Goal: Book appointment/travel/reservation

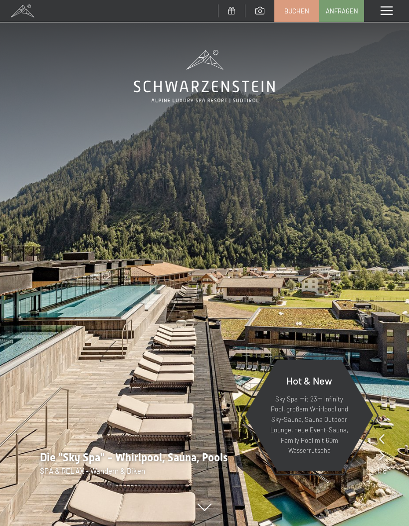
click at [295, 5] on link "Buchen" at bounding box center [297, 10] width 44 height 21
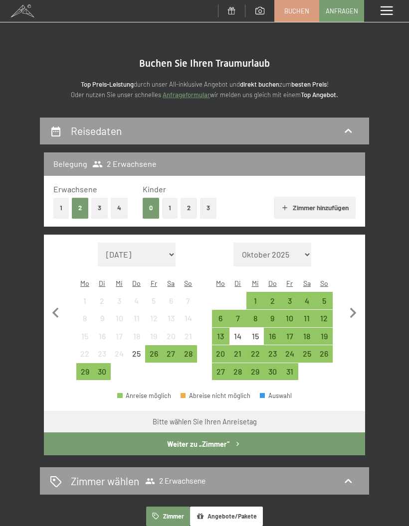
click at [309, 314] on div "11" at bounding box center [306, 321] width 15 height 15
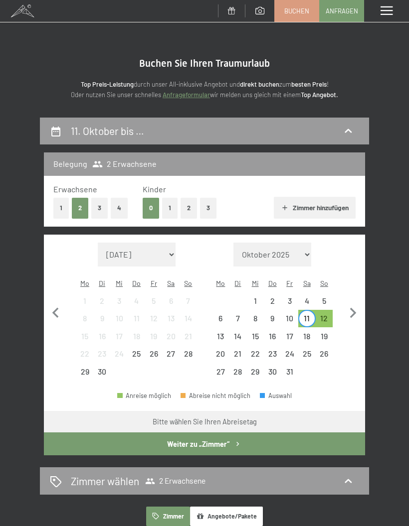
click at [254, 332] on div "15" at bounding box center [254, 339] width 15 height 15
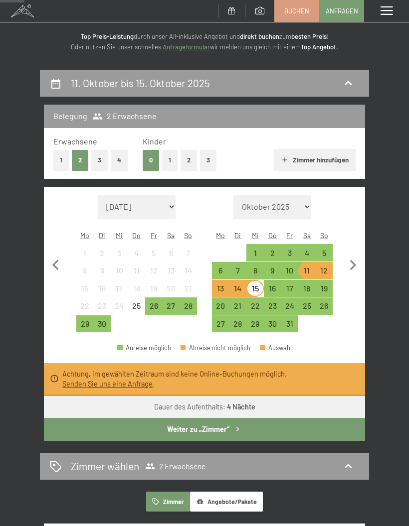
scroll to position [49, 0]
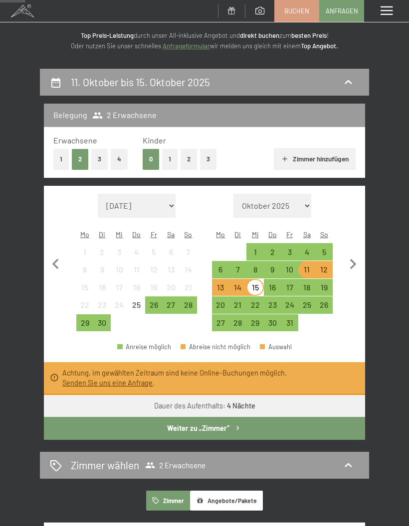
click at [186, 421] on button "Weiter zu „Zimmer“" at bounding box center [204, 428] width 321 height 23
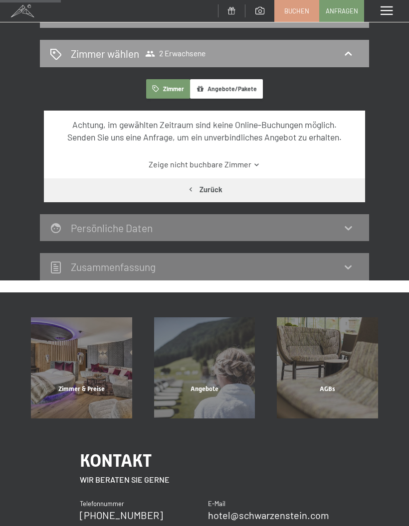
click at [73, 385] on div "Zimmer & Preise" at bounding box center [81, 402] width 123 height 34
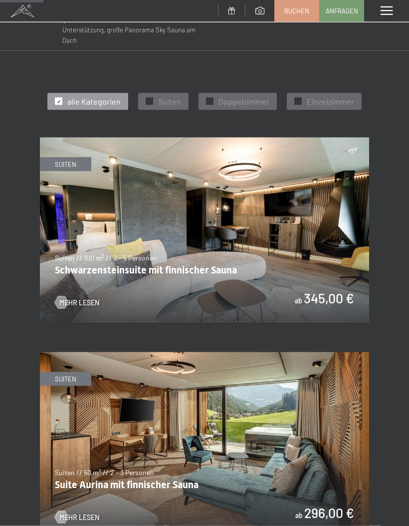
scroll to position [398, 0]
click at [74, 297] on span "Mehr Lesen" at bounding box center [79, 302] width 40 height 10
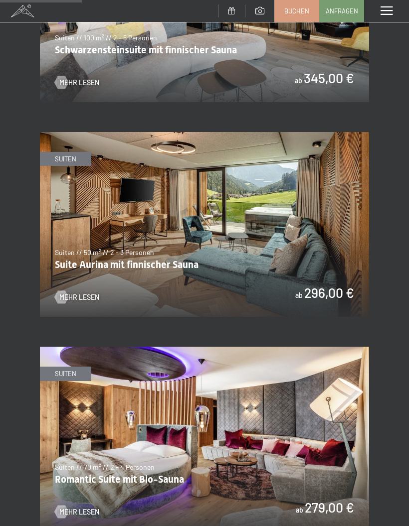
scroll to position [757, 0]
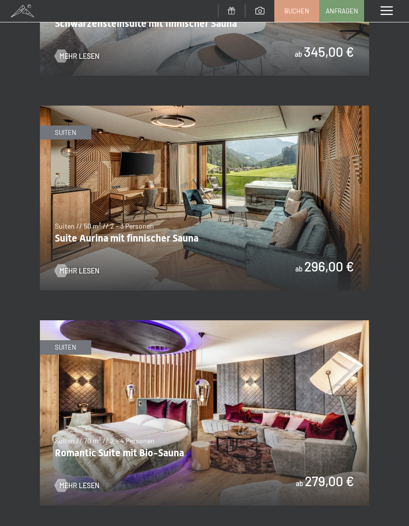
scroll to position [0, 0]
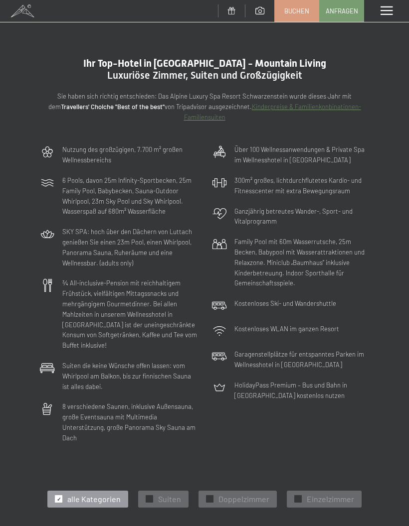
click at [391, 8] on span at bounding box center [386, 10] width 12 height 9
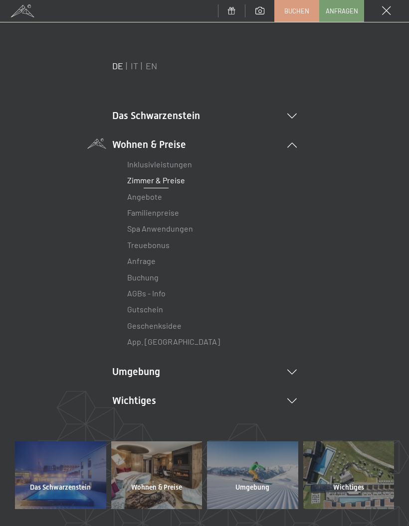
click at [291, 114] on icon at bounding box center [291, 116] width 9 height 5
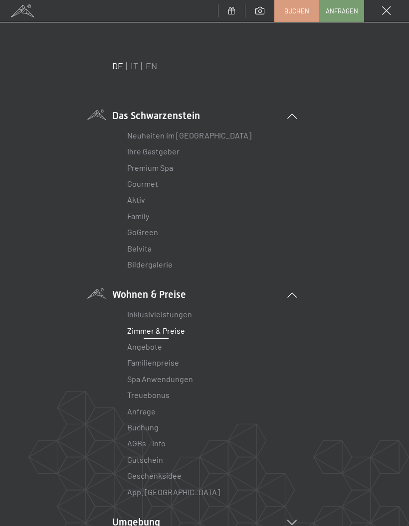
click at [143, 170] on link "Premium Spa" at bounding box center [150, 167] width 46 height 9
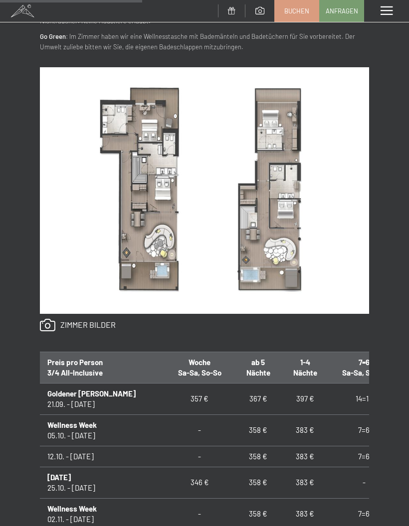
scroll to position [538, 0]
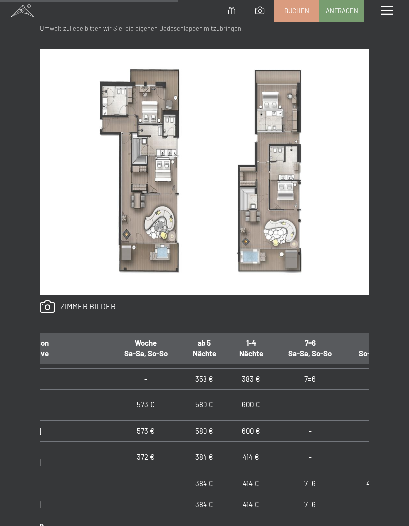
click at [32, 270] on div "Anfragen Buchen Suiten // 100 m² // 2 - 5 Personen Schwarzensteinsuite mit finn…" at bounding box center [204, 236] width 409 height 839
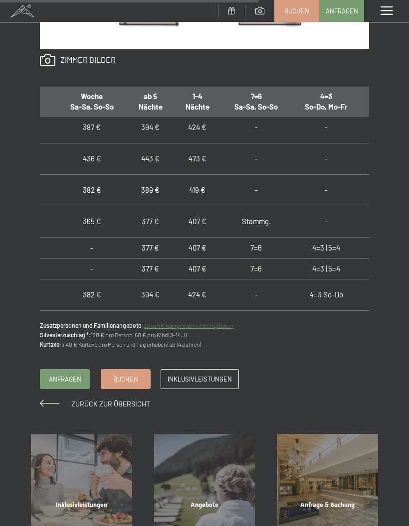
scroll to position [0, 0]
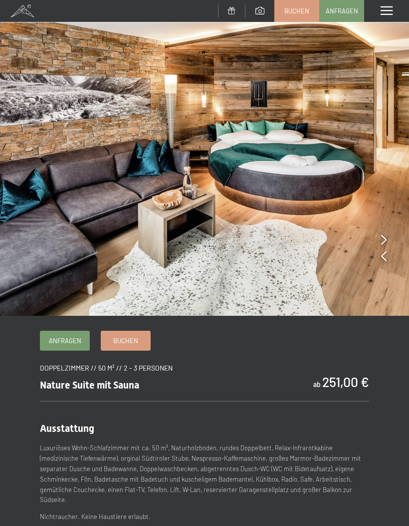
click at [376, 227] on img at bounding box center [204, 158] width 409 height 316
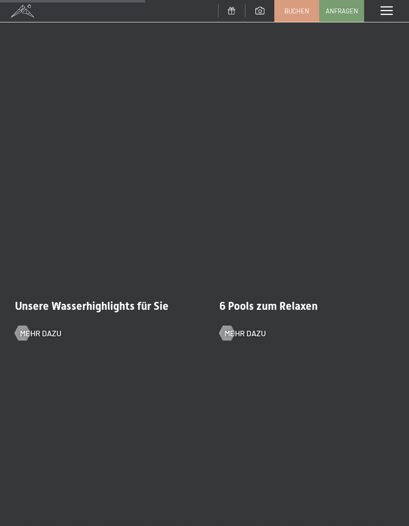
scroll to position [1638, 0]
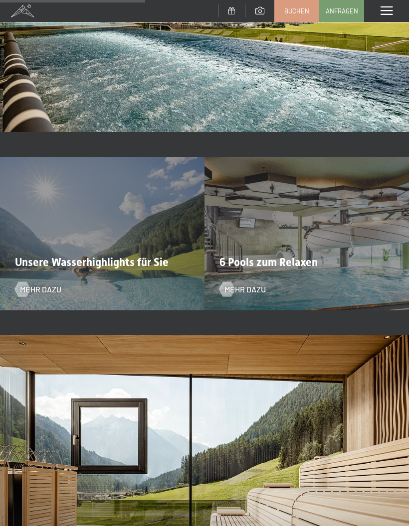
click at [58, 272] on div "Unsere Wasserhighlights für Sie Mehr dazu" at bounding box center [102, 233] width 204 height 153
click at [34, 284] on span "Mehr dazu" at bounding box center [40, 289] width 41 height 11
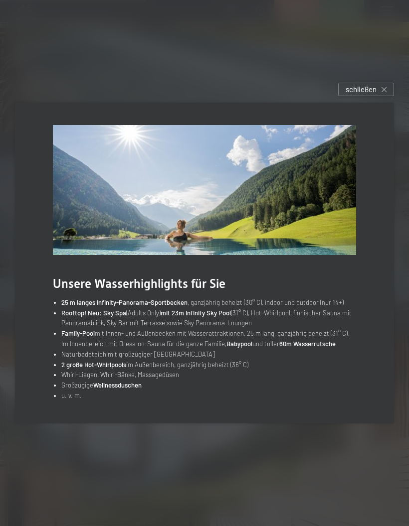
click at [371, 95] on span "schließen" at bounding box center [360, 89] width 31 height 10
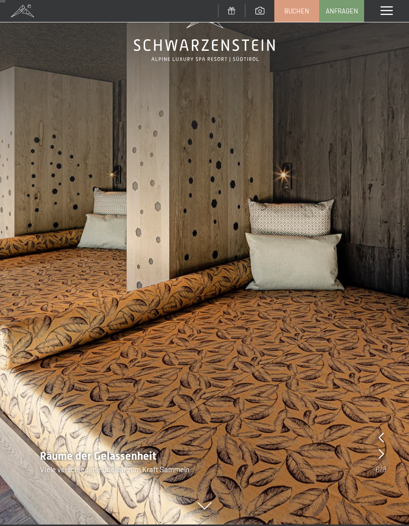
scroll to position [0, 0]
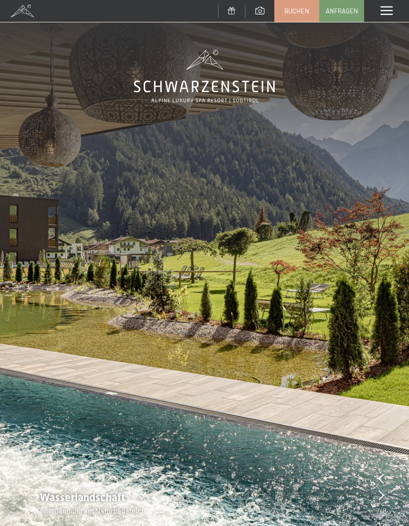
click at [305, 7] on span "Buchen" at bounding box center [296, 10] width 25 height 9
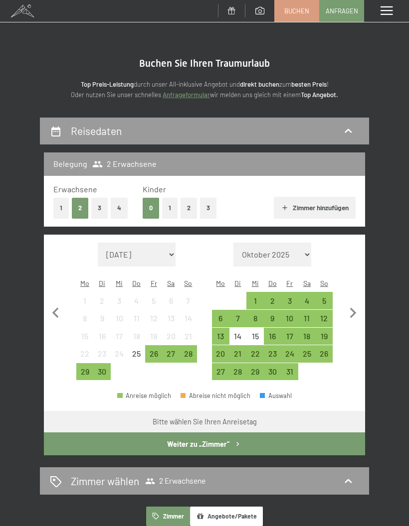
click at [309, 314] on div "11" at bounding box center [306, 321] width 15 height 15
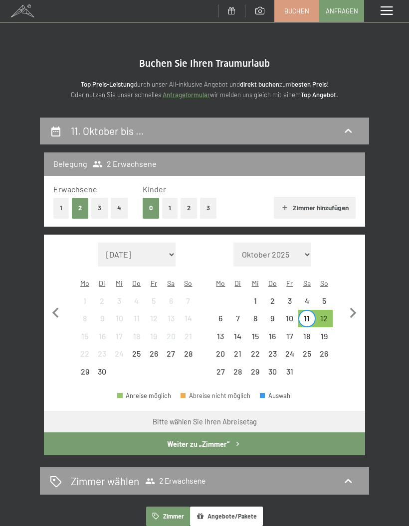
click at [259, 332] on div "15" at bounding box center [254, 339] width 15 height 15
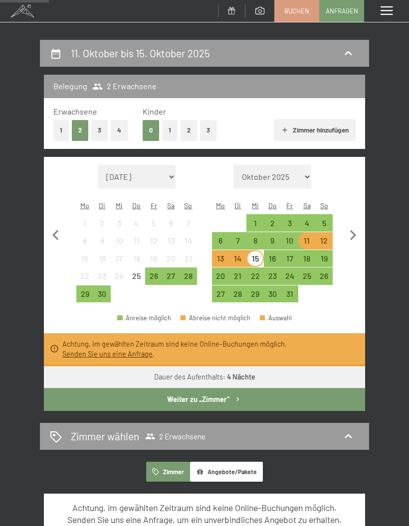
scroll to position [95, 0]
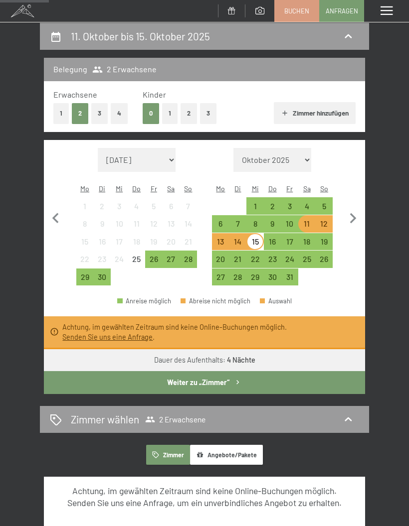
click at [102, 333] on link "Senden Sie uns eine Anfrage" at bounding box center [107, 337] width 90 height 8
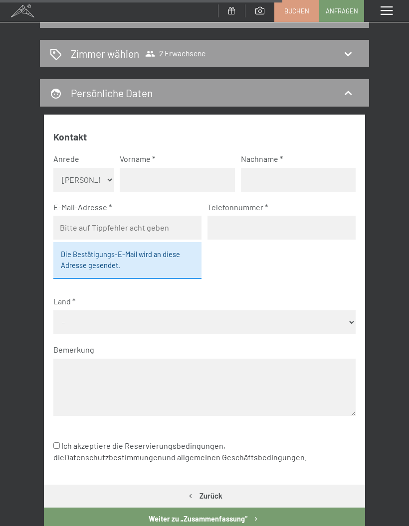
click at [104, 174] on select "Keine Angabe Frau [PERSON_NAME]" at bounding box center [83, 180] width 60 height 24
select select "f"
click at [150, 179] on input "text" at bounding box center [177, 180] width 115 height 24
type input "Evo"
click at [269, 173] on input "text" at bounding box center [298, 180] width 115 height 24
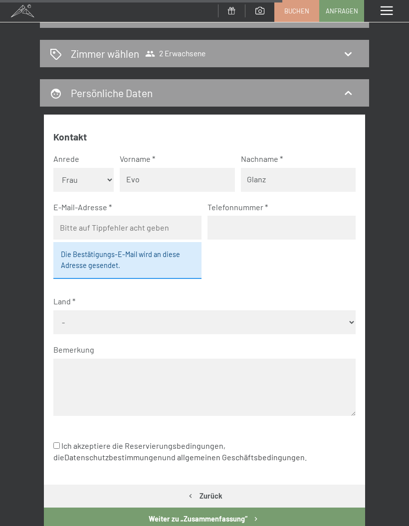
type input "Glanz"
click at [152, 177] on input "Evo" at bounding box center [177, 180] width 115 height 24
type input "Evi"
click at [80, 224] on input "email" at bounding box center [127, 228] width 148 height 24
type input "[EMAIL_ADDRESS][DOMAIN_NAME]"
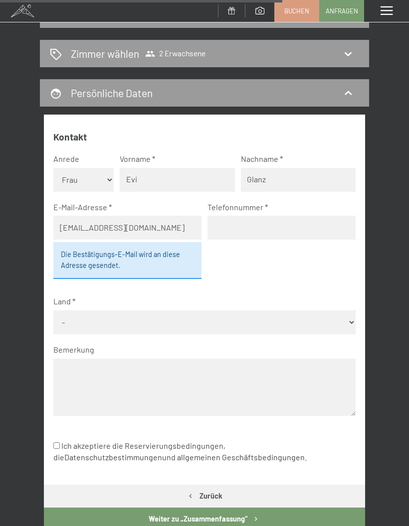
click at [235, 226] on input "tel" at bounding box center [281, 228] width 148 height 24
type input "015167412074"
click at [77, 310] on select "- [GEOGRAPHIC_DATA] [GEOGRAPHIC_DATA] [GEOGRAPHIC_DATA] [GEOGRAPHIC_DATA] [GEOG…" at bounding box center [203, 322] width 301 height 24
select select "DEU"
click at [80, 359] on textarea at bounding box center [203, 387] width 301 height 57
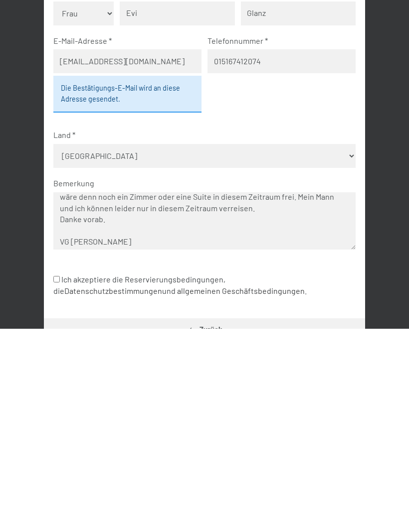
scroll to position [11, 0]
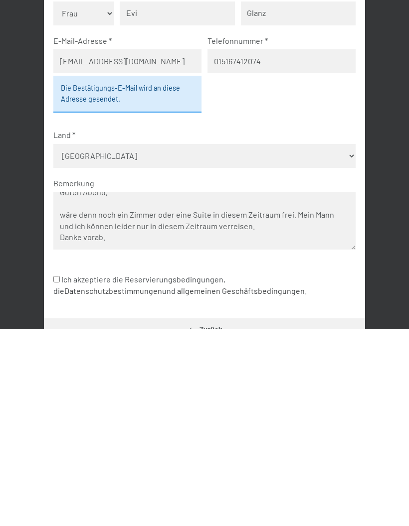
click at [286, 390] on textarea "Guten Abend, wäre denn noch ein Zimmer oder eine Suite in diesem Zeitraum frei.…" at bounding box center [203, 418] width 301 height 57
click at [294, 390] on textarea "Guten Abend, wäre denn noch ein Zimmer oder eine Suite in diesem Zeitraum frei.…" at bounding box center [203, 418] width 301 height 57
click at [241, 390] on textarea "Guten Abend, wäre denn noch ein Zimmer oder eine Suite in diesem Zeitraum frei?…" at bounding box center [203, 418] width 301 height 57
click at [238, 390] on textarea "Guten Abend, wäre denn noch ein Zimmer oder eine Suite in diesem Zeitraum frei?…" at bounding box center [203, 418] width 301 height 57
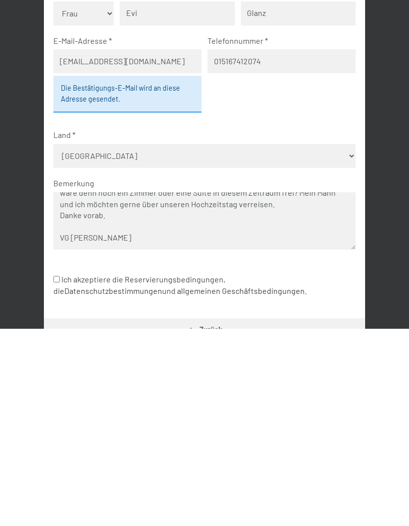
scroll to position [32, 0]
type textarea "Guten Abend, wäre denn noch ein Zimmer oder eine Suite in diesem Zeitraum frei?…"
click at [54, 473] on input "Ich akzeptiere die Reservierungsbedingungen, die Datenschutzbestimmungen und al…" at bounding box center [56, 476] width 6 height 6
checkbox input "true"
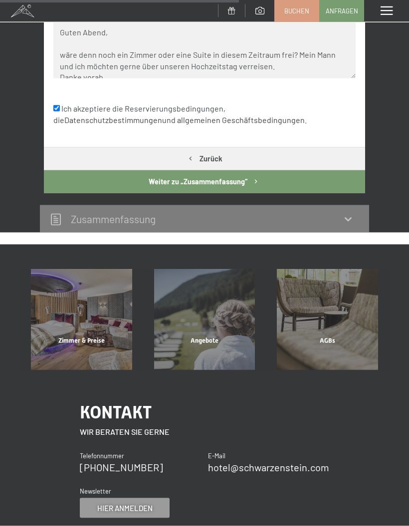
scroll to position [453, 0]
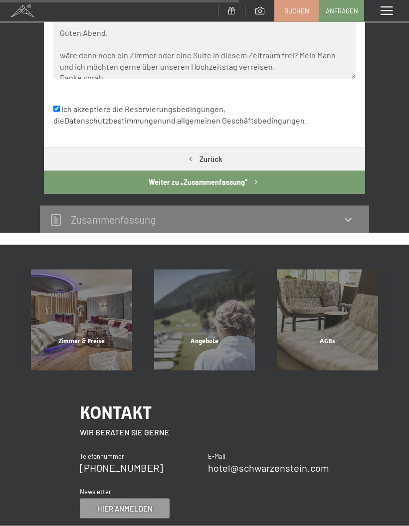
click at [247, 171] on button "Weiter zu „Zusammen­fassung“" at bounding box center [204, 182] width 321 height 23
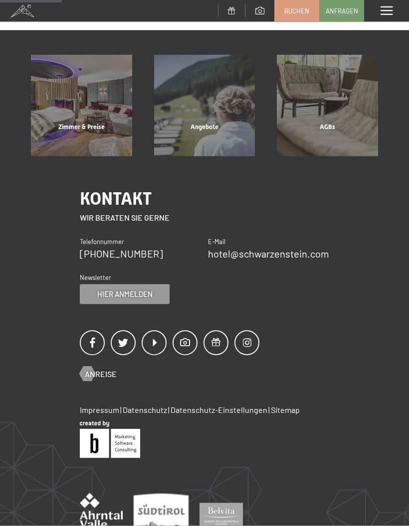
scroll to position [117, 0]
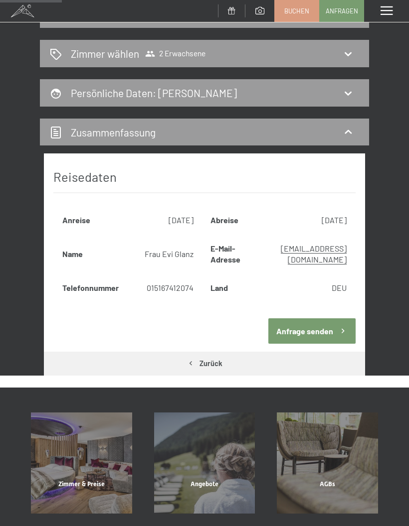
click at [307, 318] on button "Anfrage senden" at bounding box center [311, 330] width 87 height 25
